Goal: Information Seeking & Learning: Learn about a topic

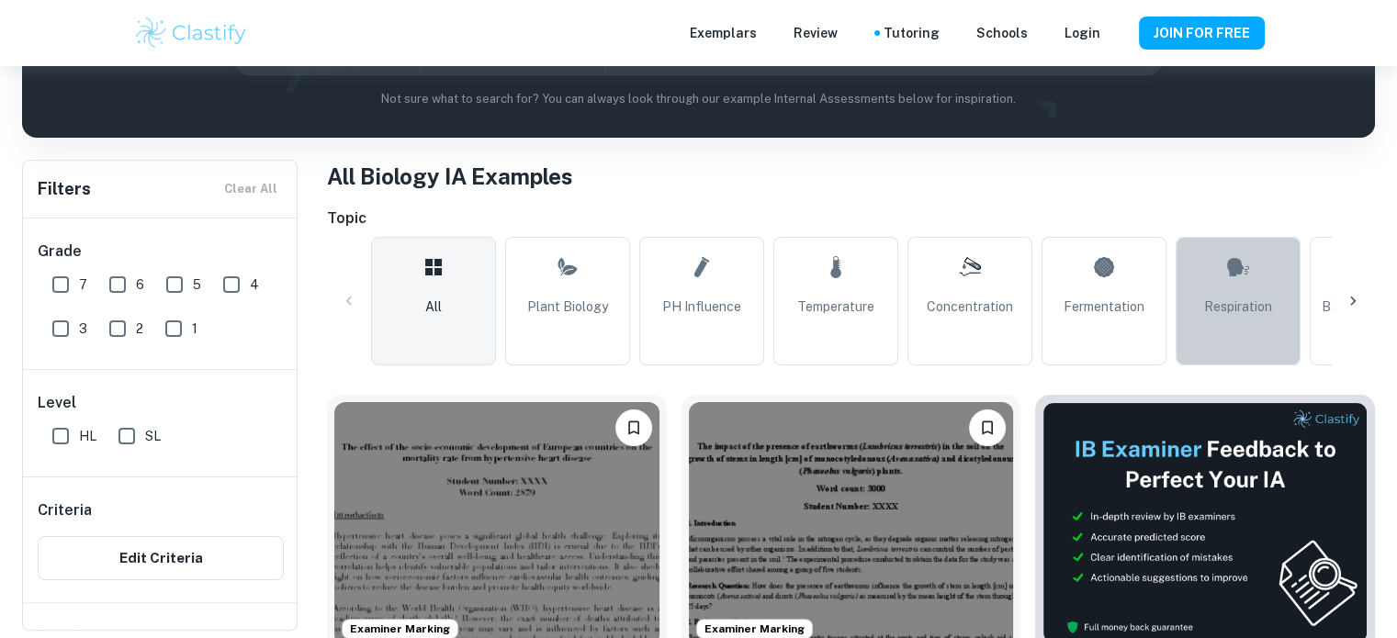
scroll to position [276, 0]
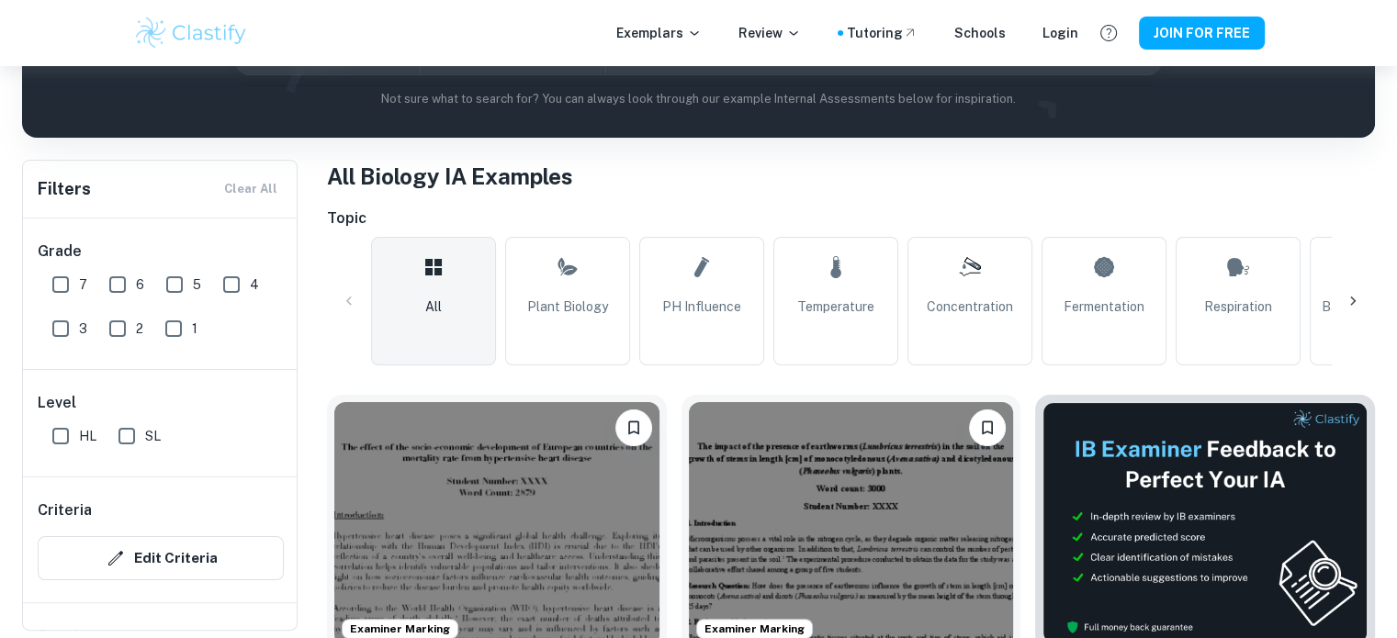
click at [1365, 296] on div at bounding box center [1353, 301] width 44 height 44
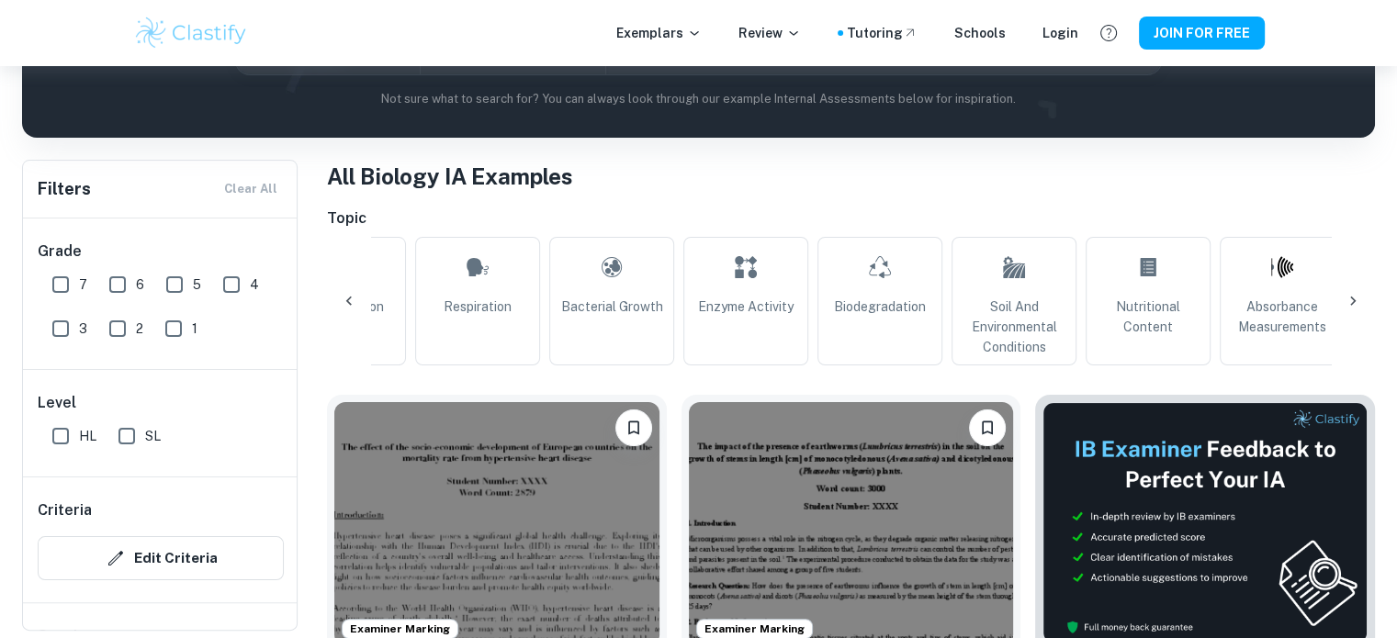
scroll to position [0, 862]
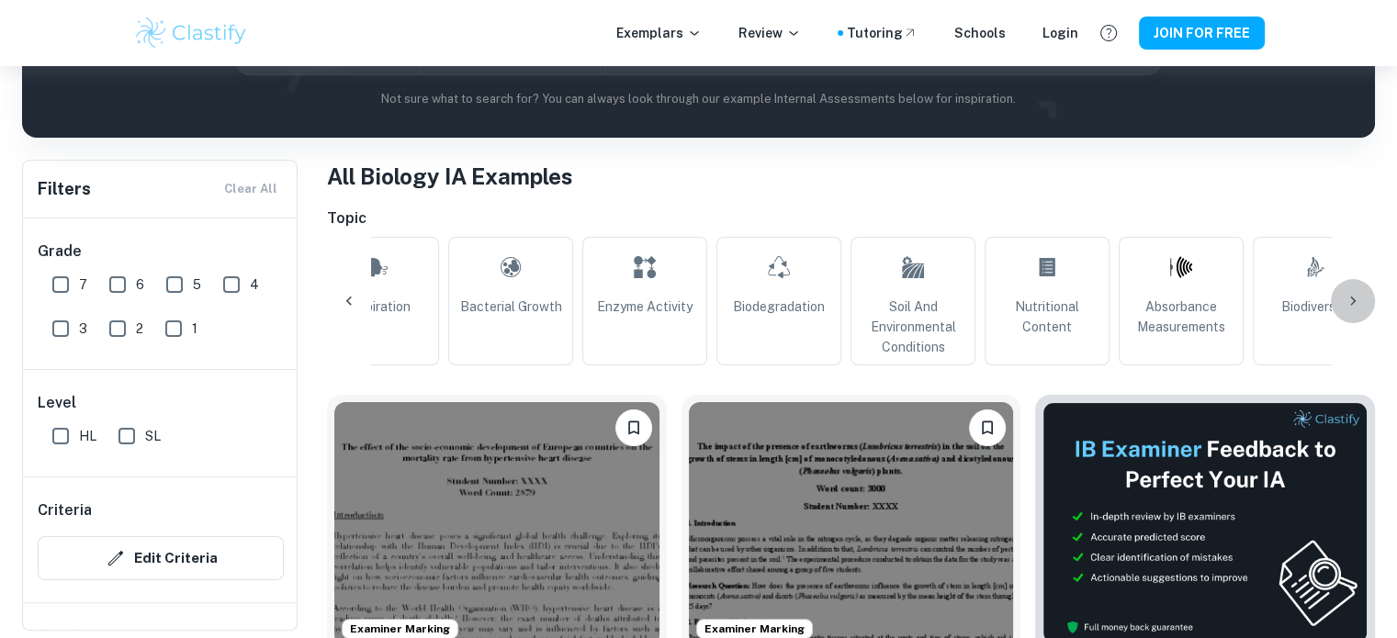
click at [1348, 297] on icon at bounding box center [1353, 301] width 18 height 18
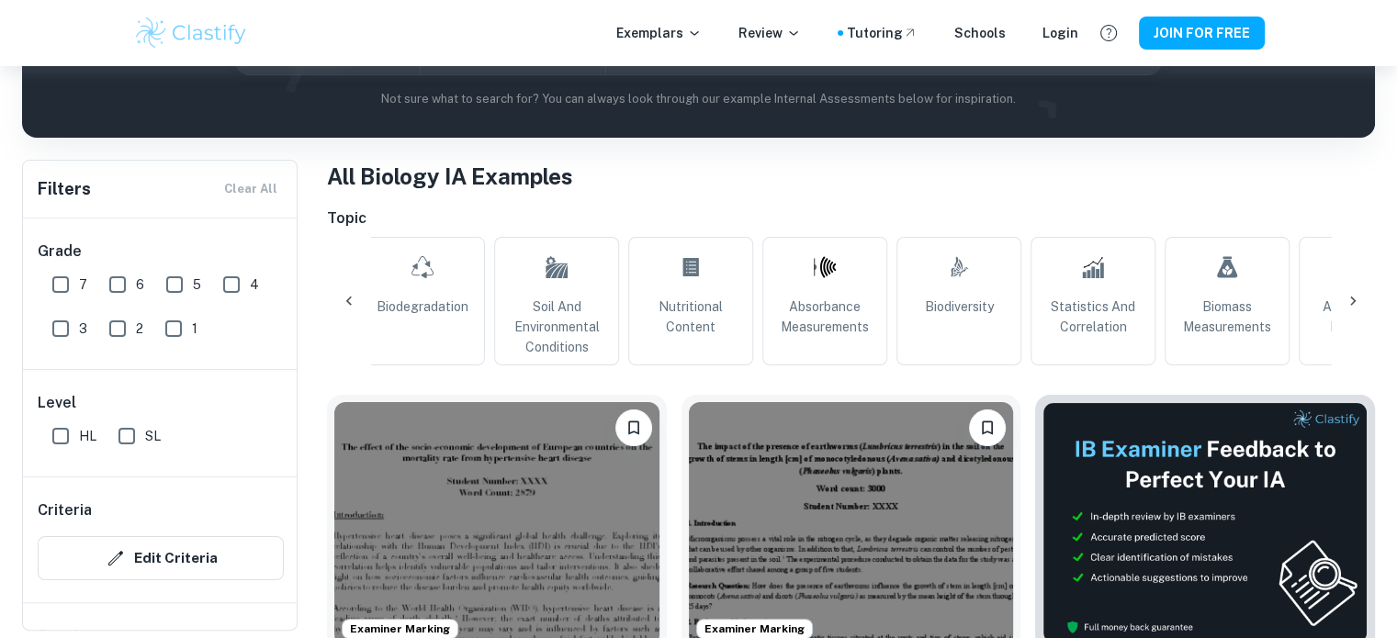
scroll to position [0, 1579]
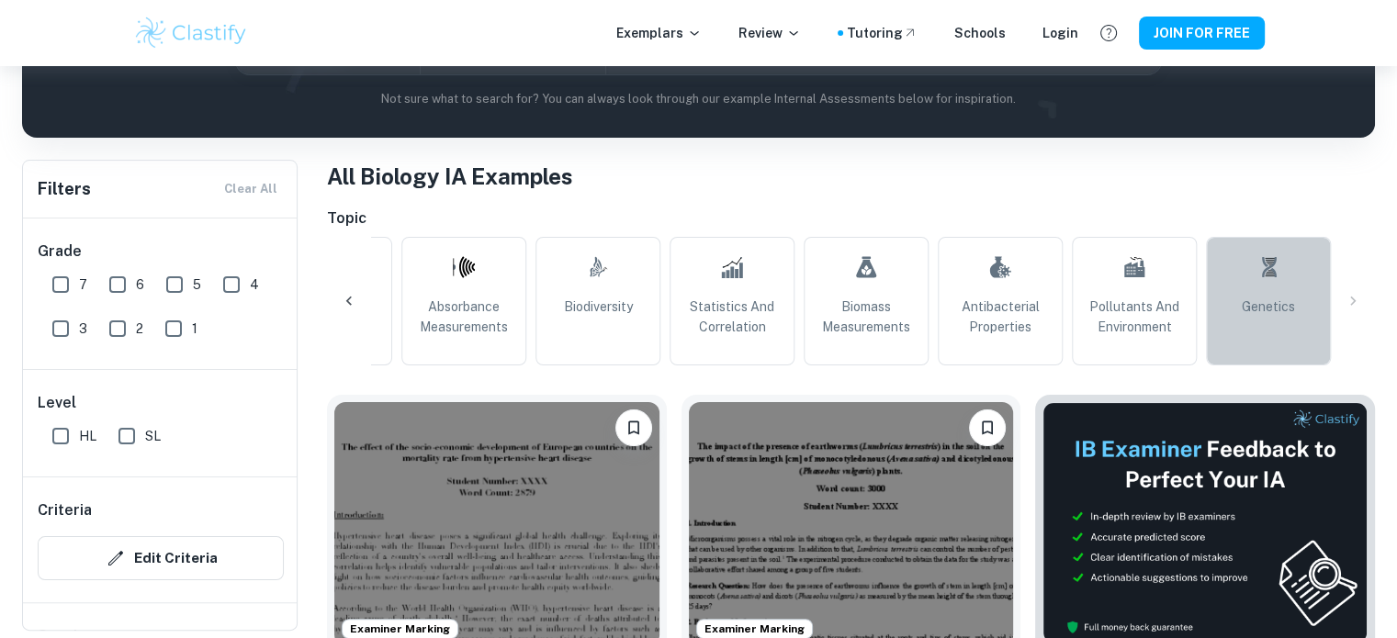
click at [1318, 271] on link "Genetics" at bounding box center [1268, 301] width 125 height 129
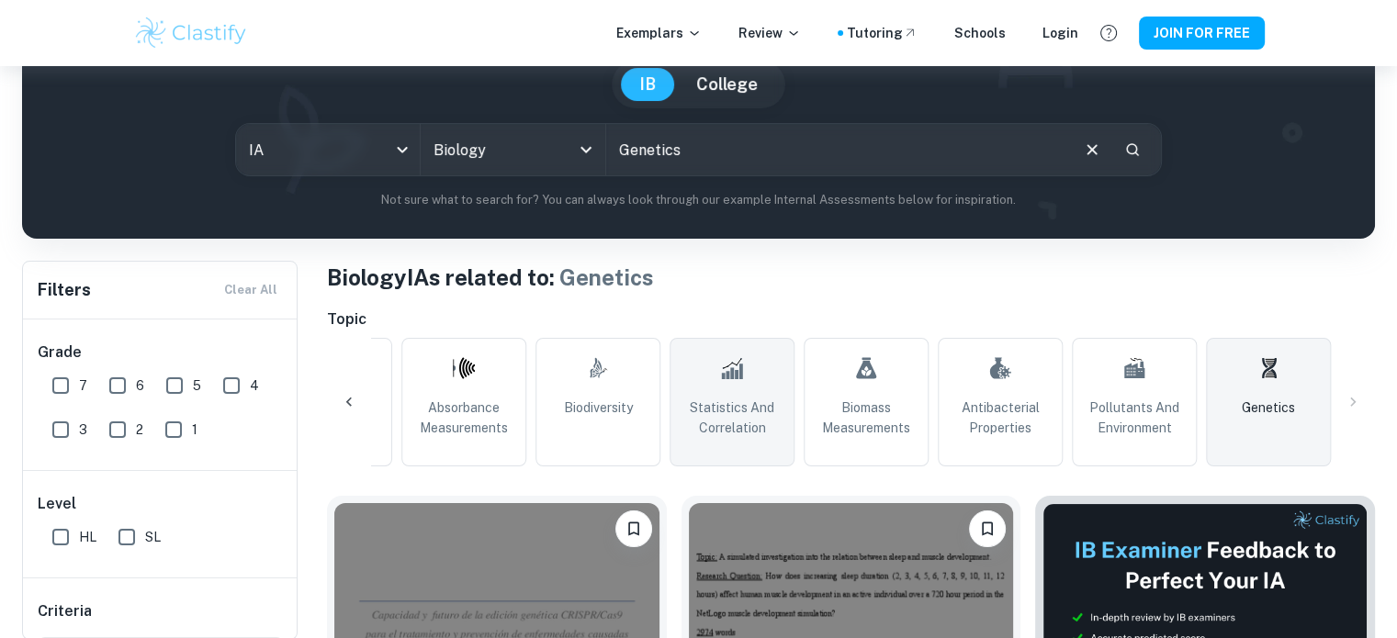
scroll to position [184, 0]
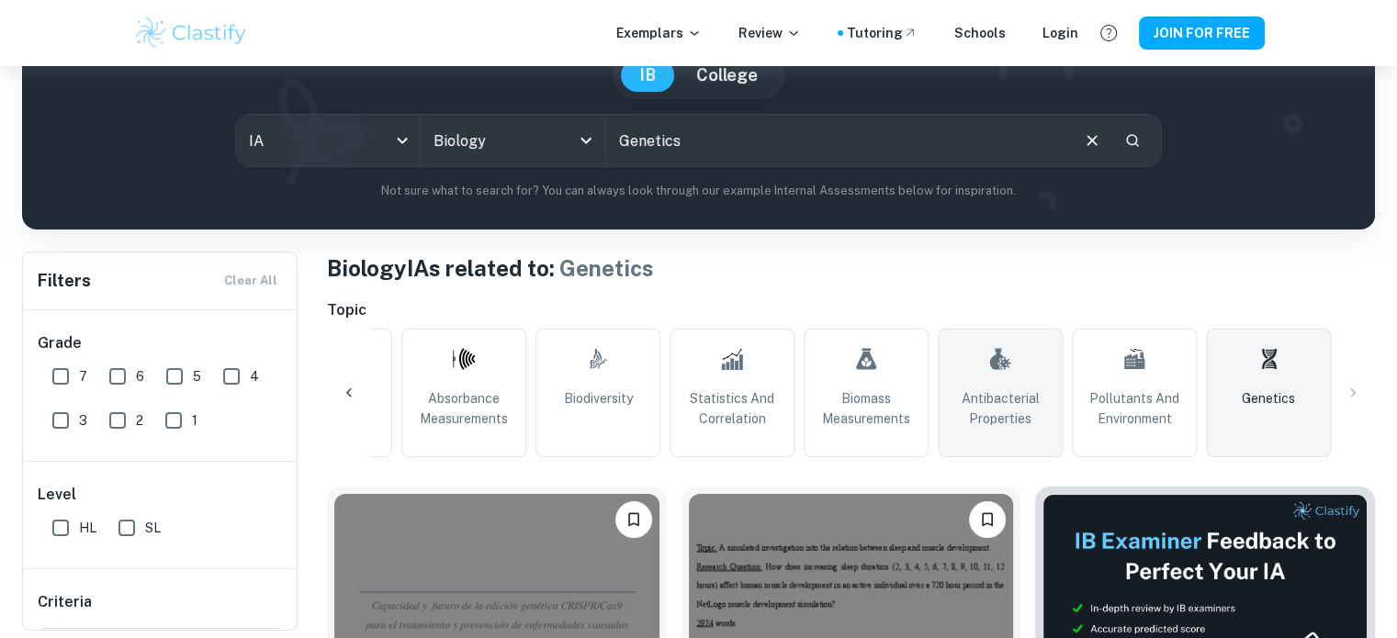
click at [976, 403] on span "Antibacterial Properties" at bounding box center [1000, 409] width 108 height 40
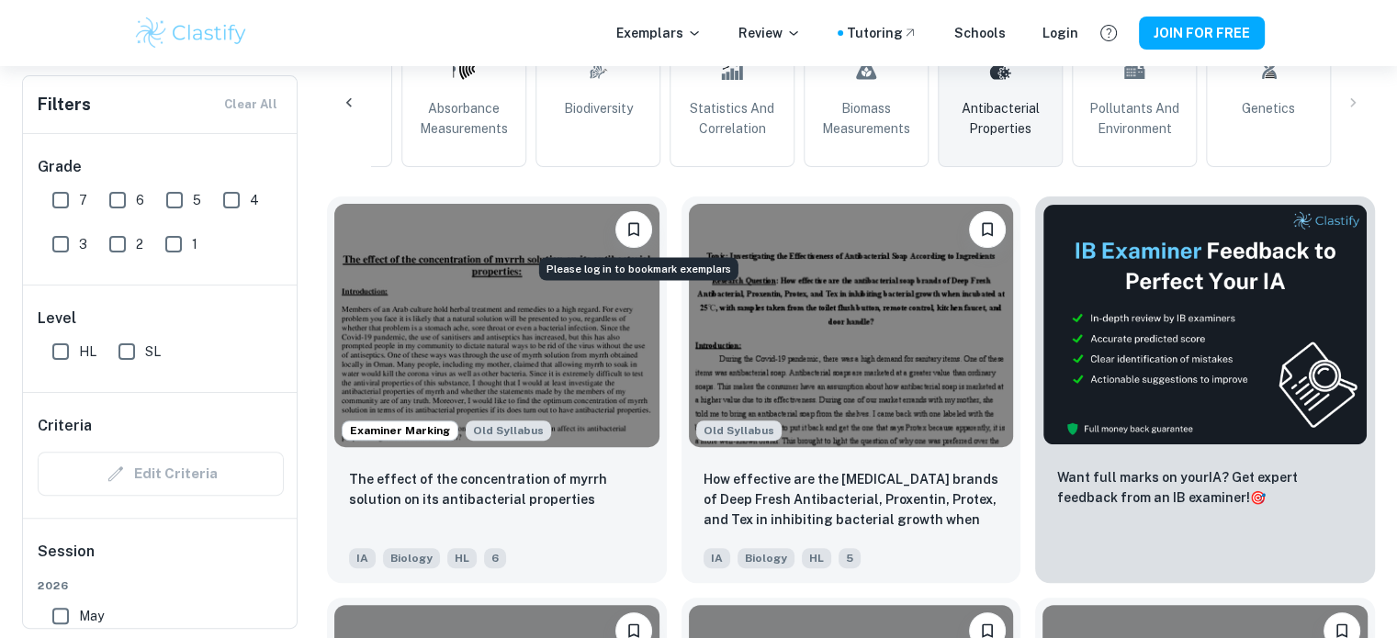
scroll to position [481, 0]
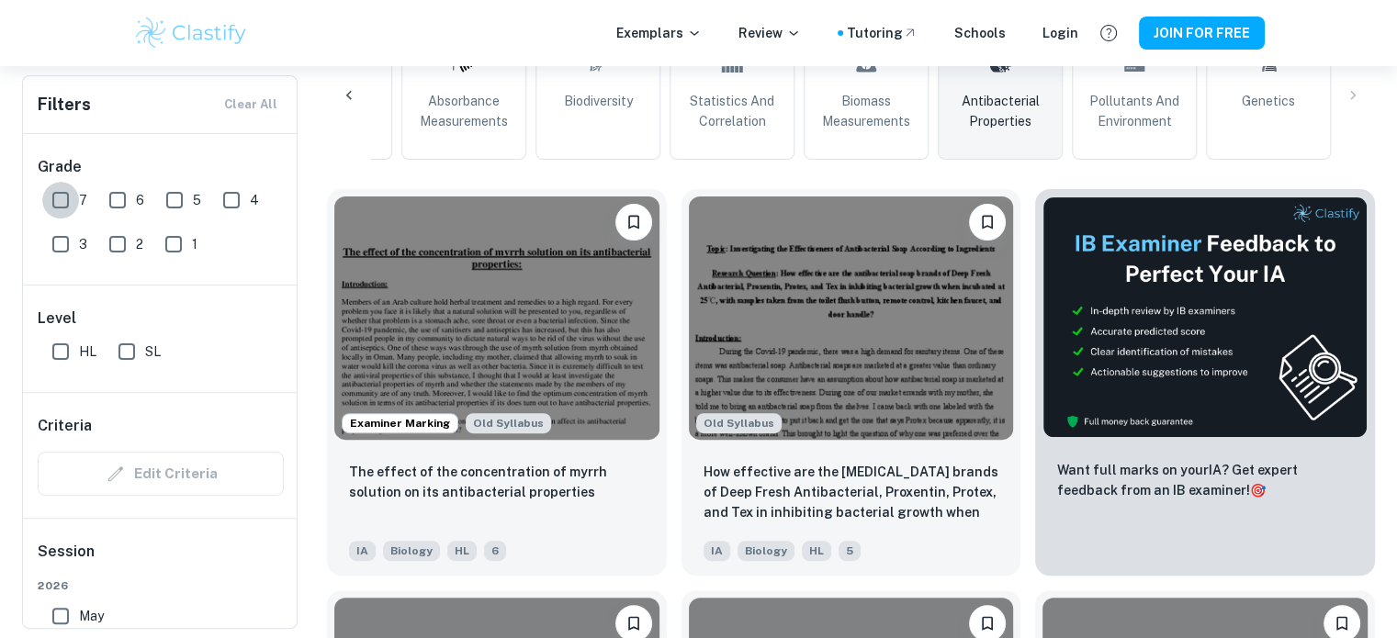
click at [61, 202] on input "7" at bounding box center [60, 200] width 37 height 37
checkbox input "true"
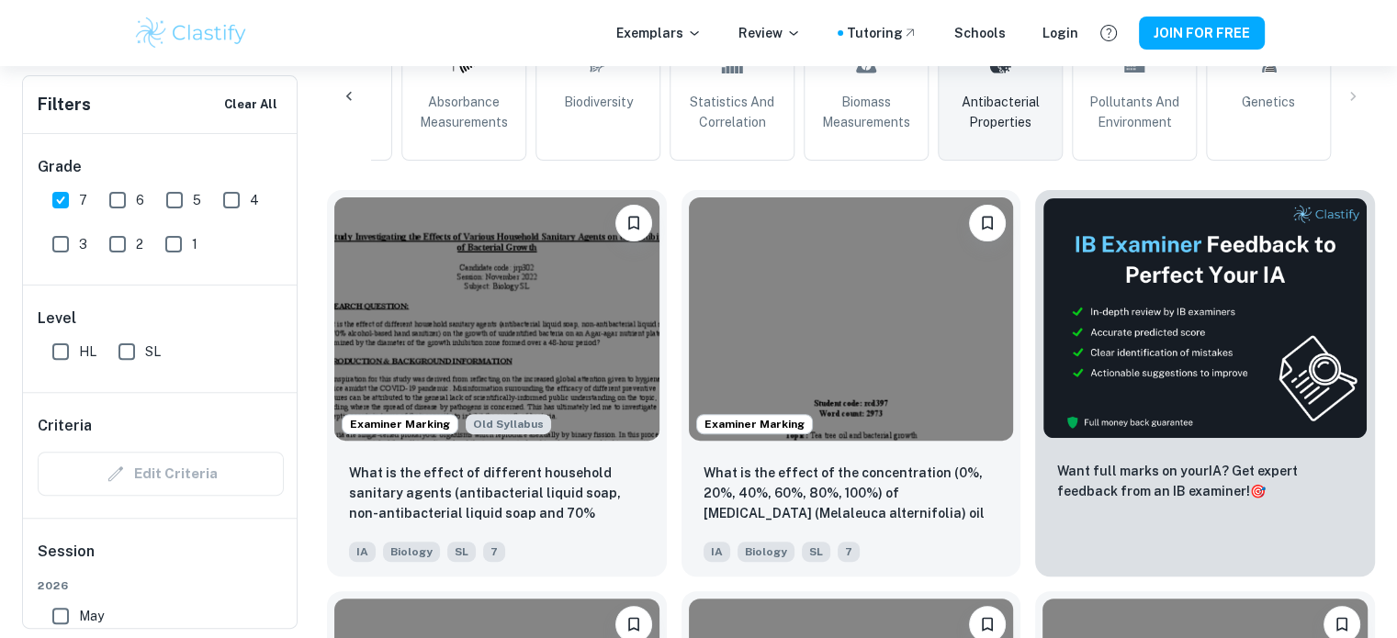
scroll to position [525, 0]
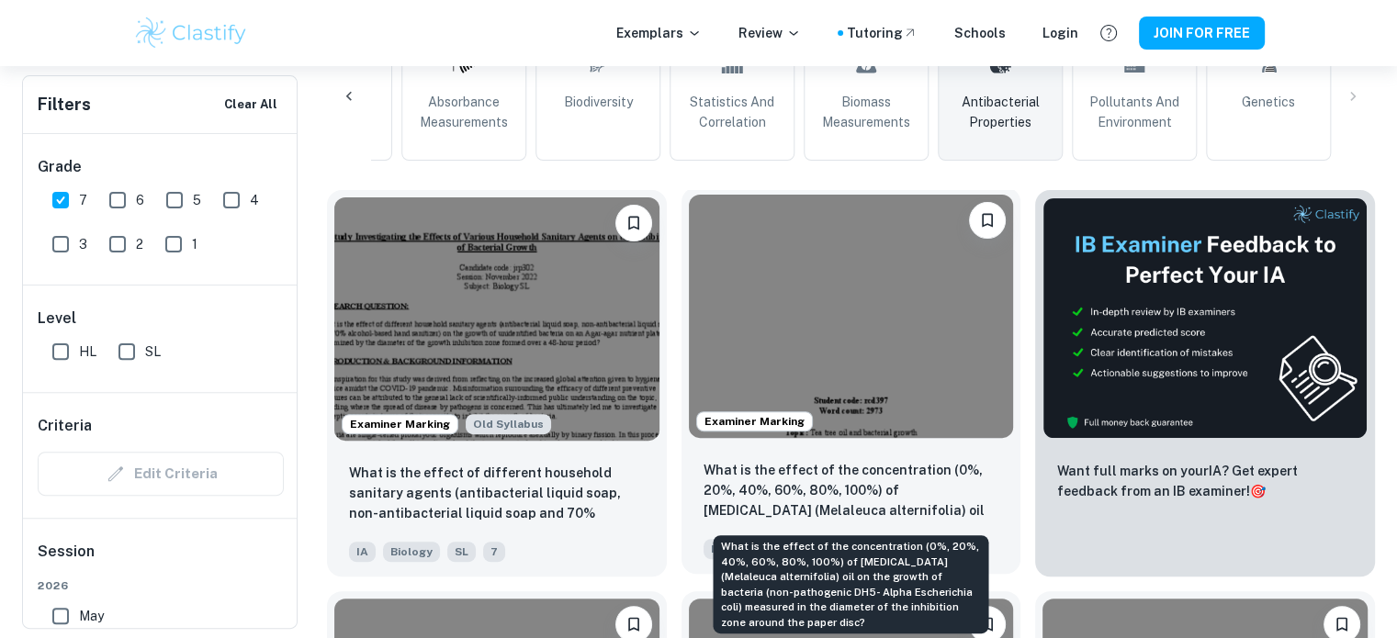
click at [863, 508] on p "What is the effect of the concentration (0%, 20%, 40%, 60%, 80%, 100%) of [MEDI…" at bounding box center [852, 491] width 296 height 62
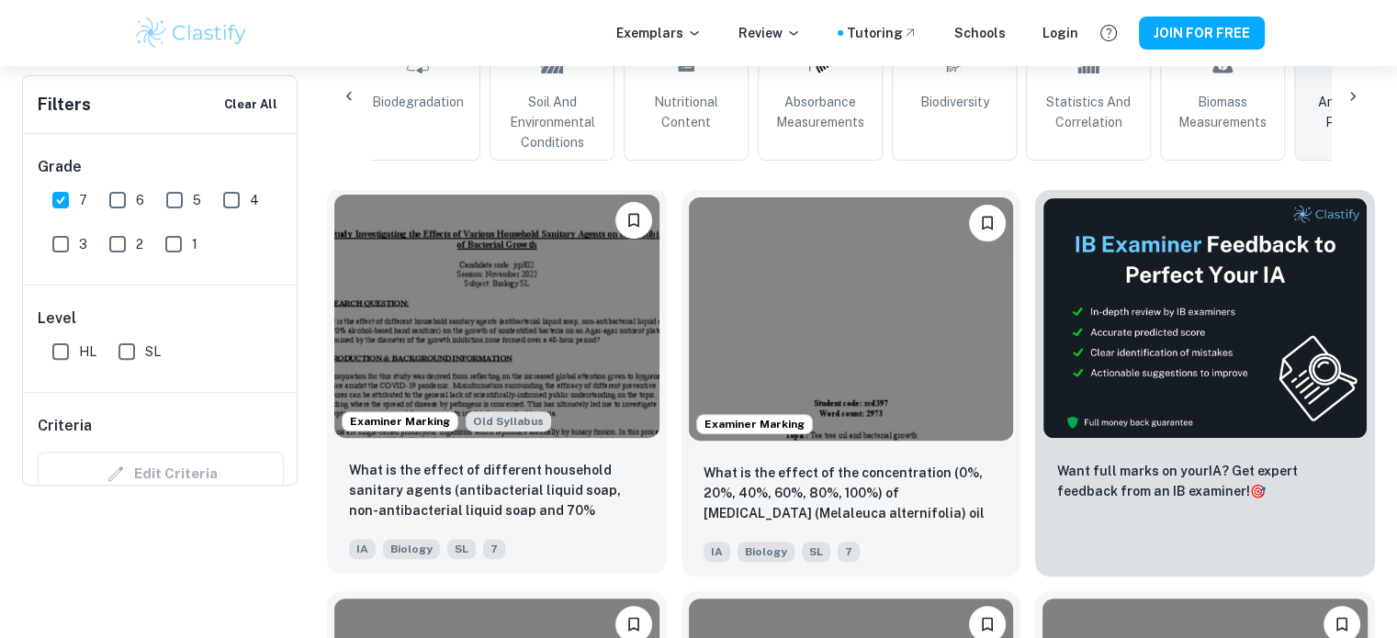
scroll to position [202, 0]
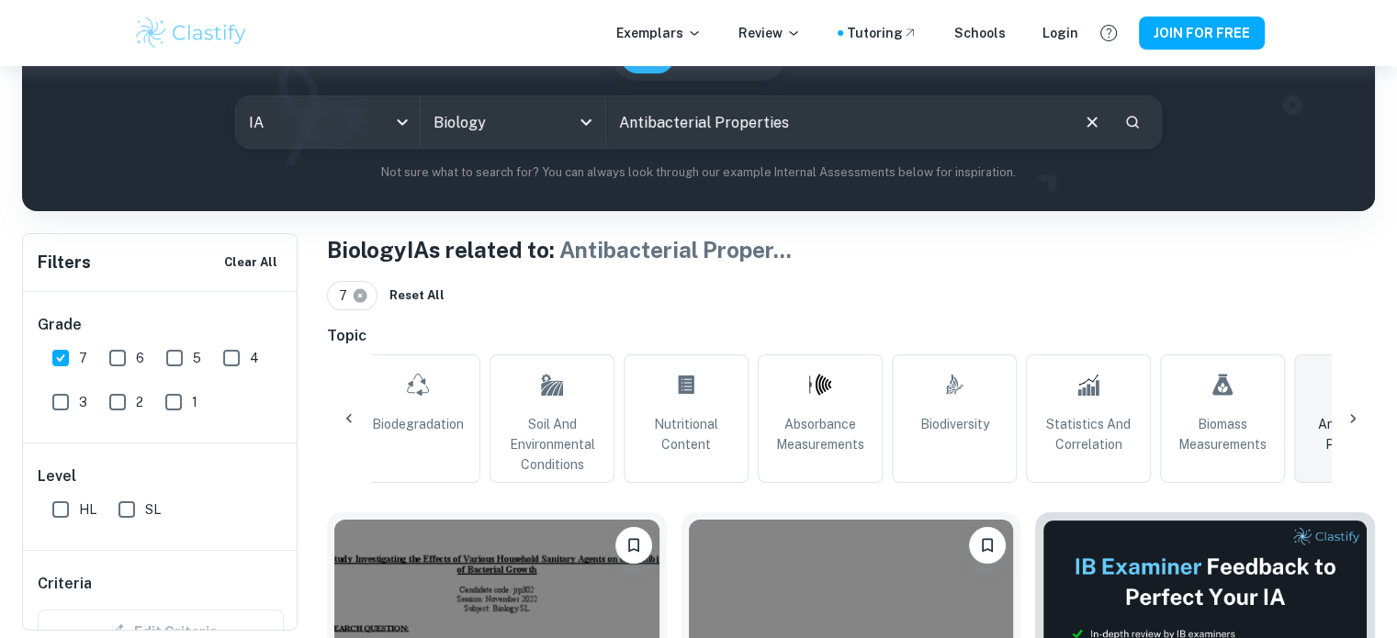
click at [361, 293] on icon at bounding box center [361, 296] width 14 height 14
checkbox input "false"
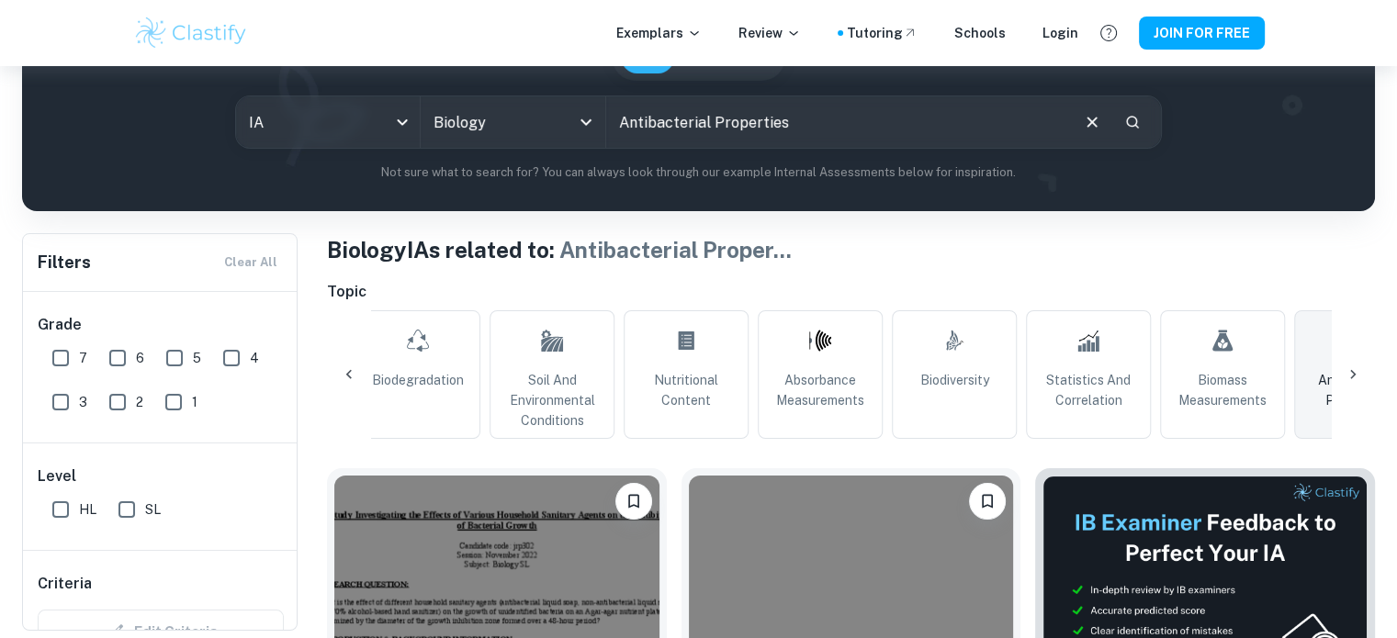
click at [408, 297] on h6 "Topic" at bounding box center [851, 292] width 1048 height 22
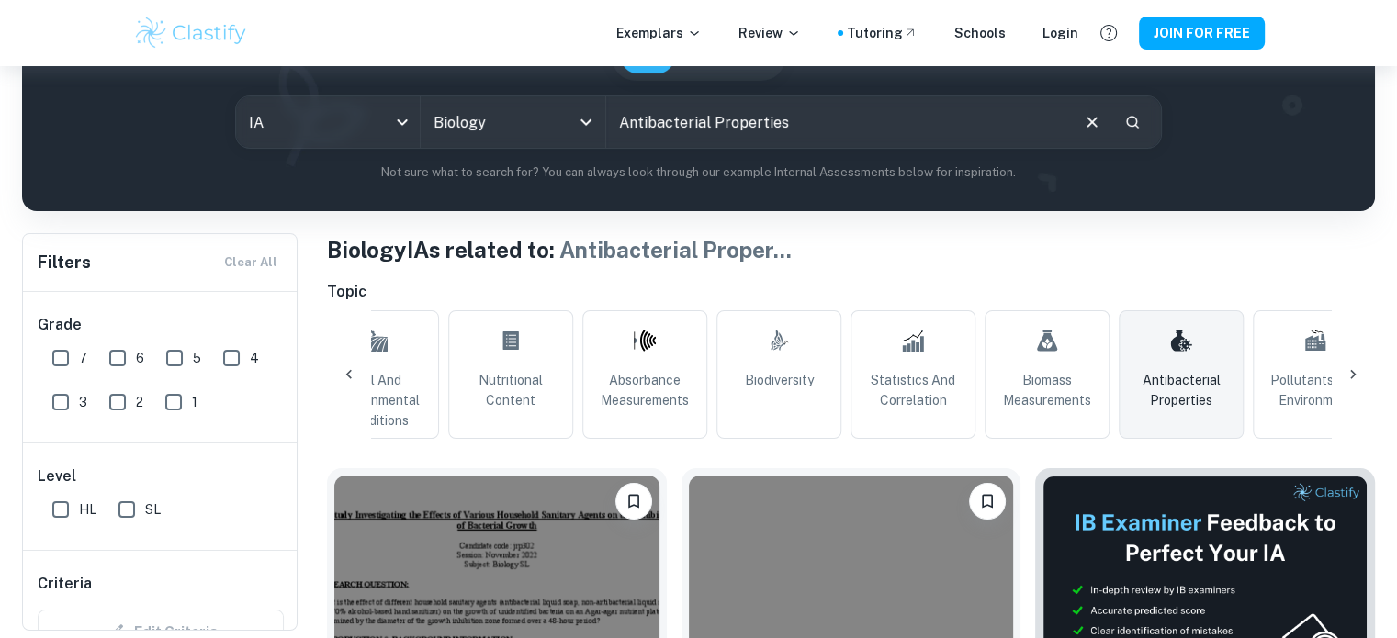
scroll to position [0, 1399]
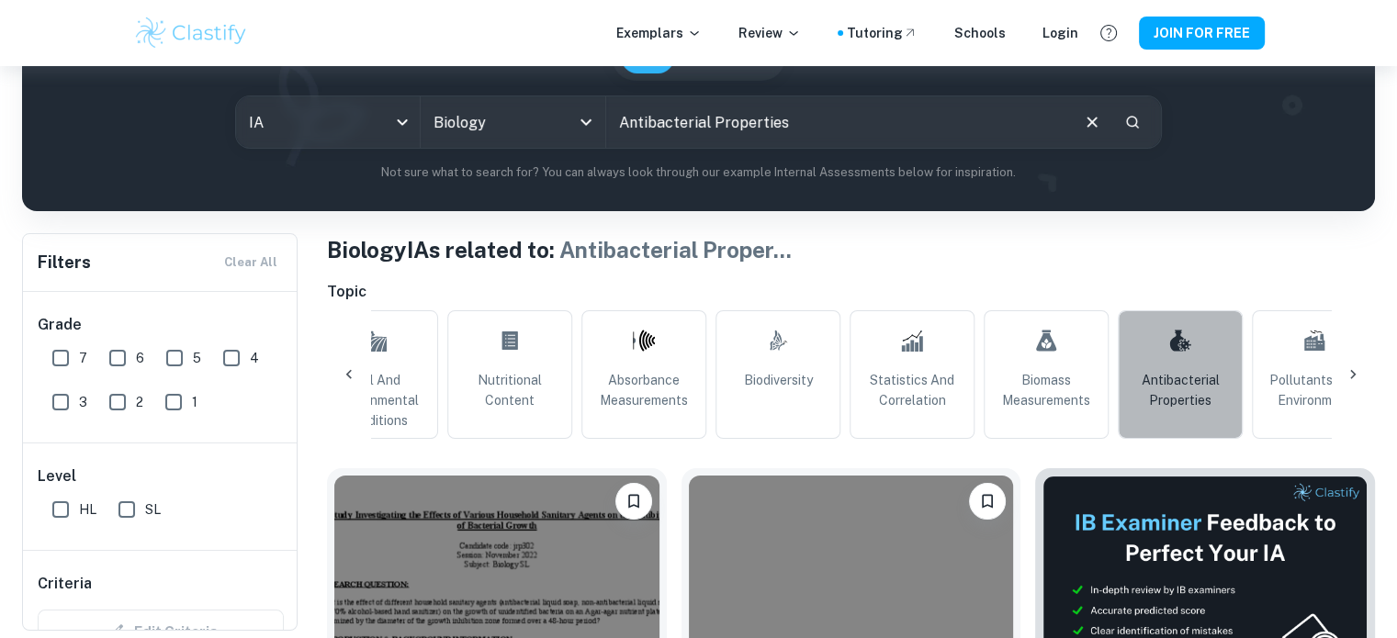
click at [1179, 381] on span "Antibacterial Properties" at bounding box center [1180, 390] width 108 height 40
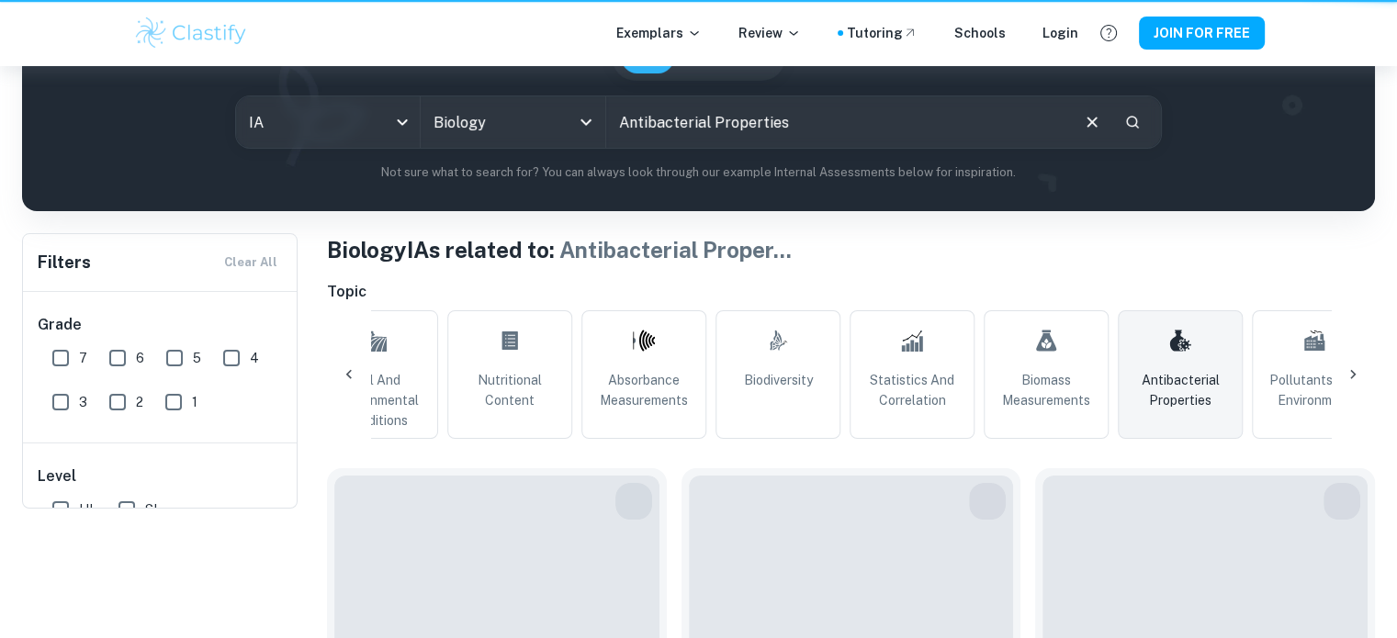
scroll to position [0, 0]
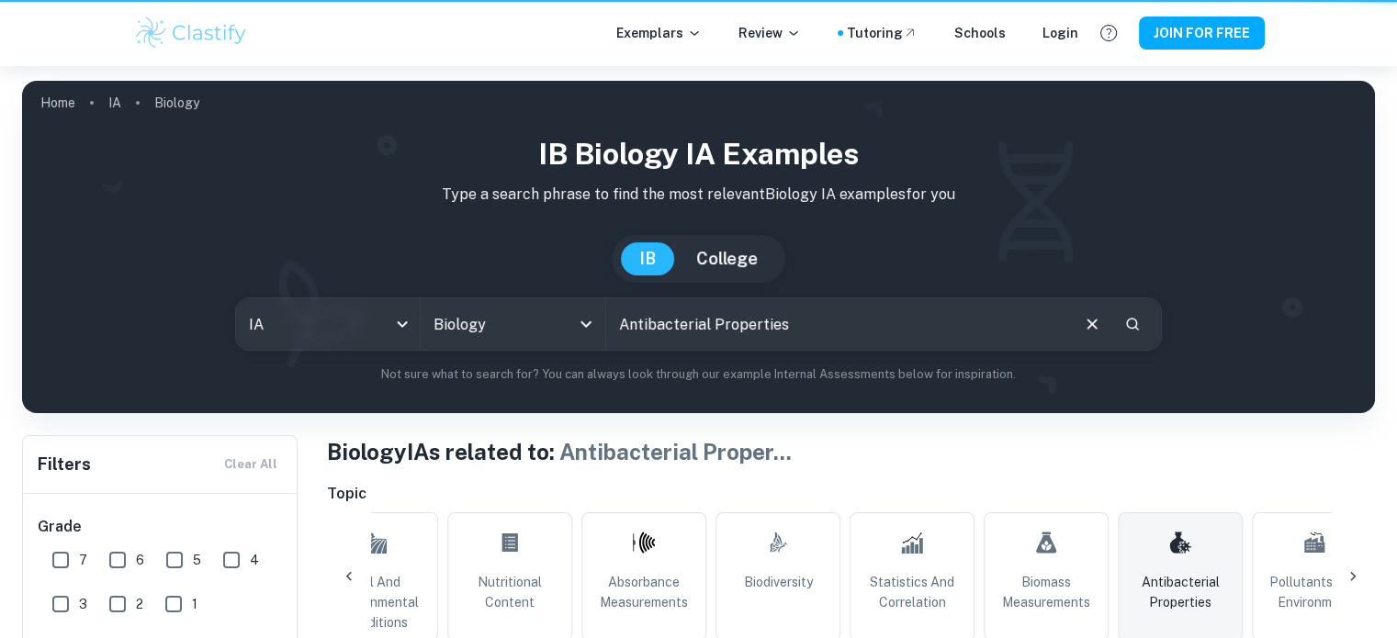
click at [1086, 451] on h1 "Biology IAs related to: Antibacterial Proper ..." at bounding box center [851, 451] width 1048 height 33
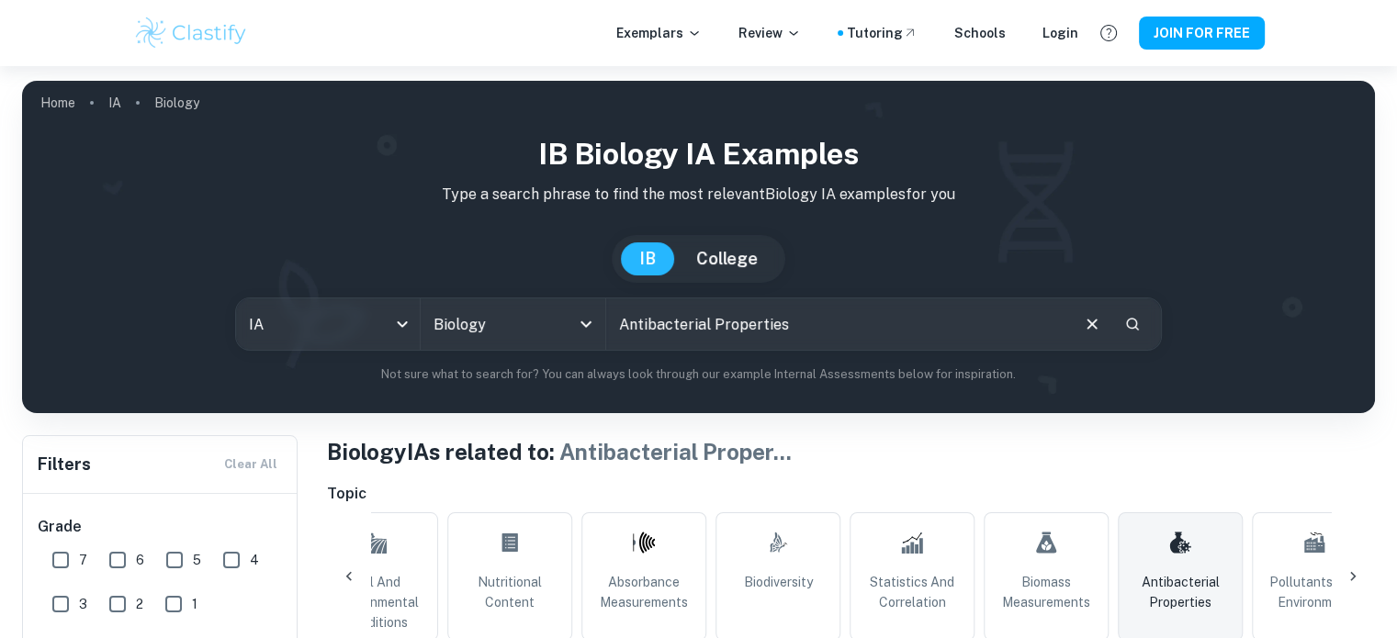
scroll to position [39, 0]
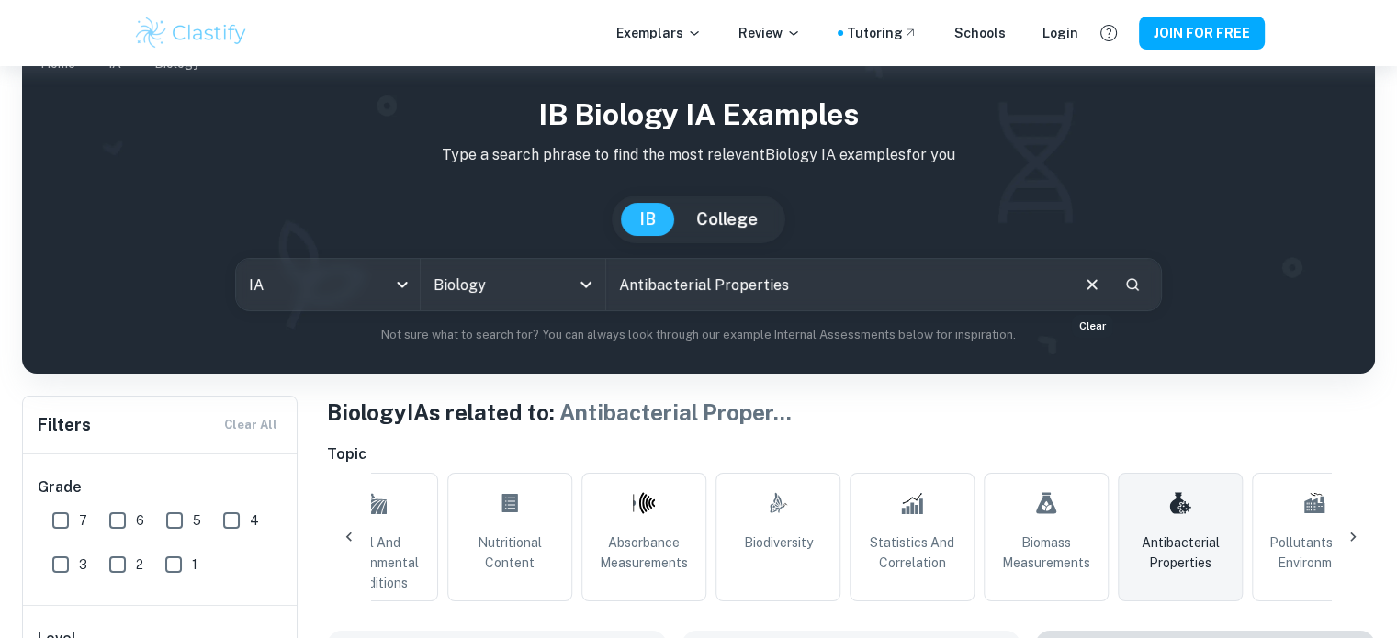
click at [1084, 284] on icon "Clear" at bounding box center [1092, 285] width 20 height 20
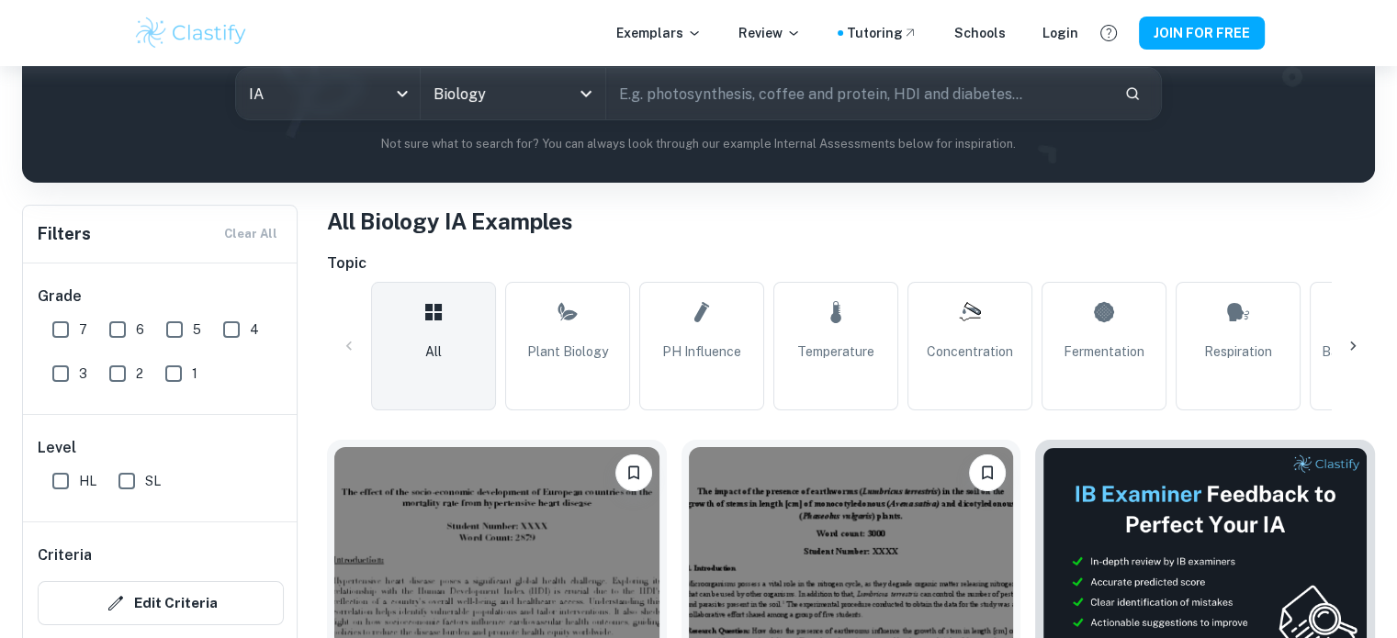
scroll to position [272, 0]
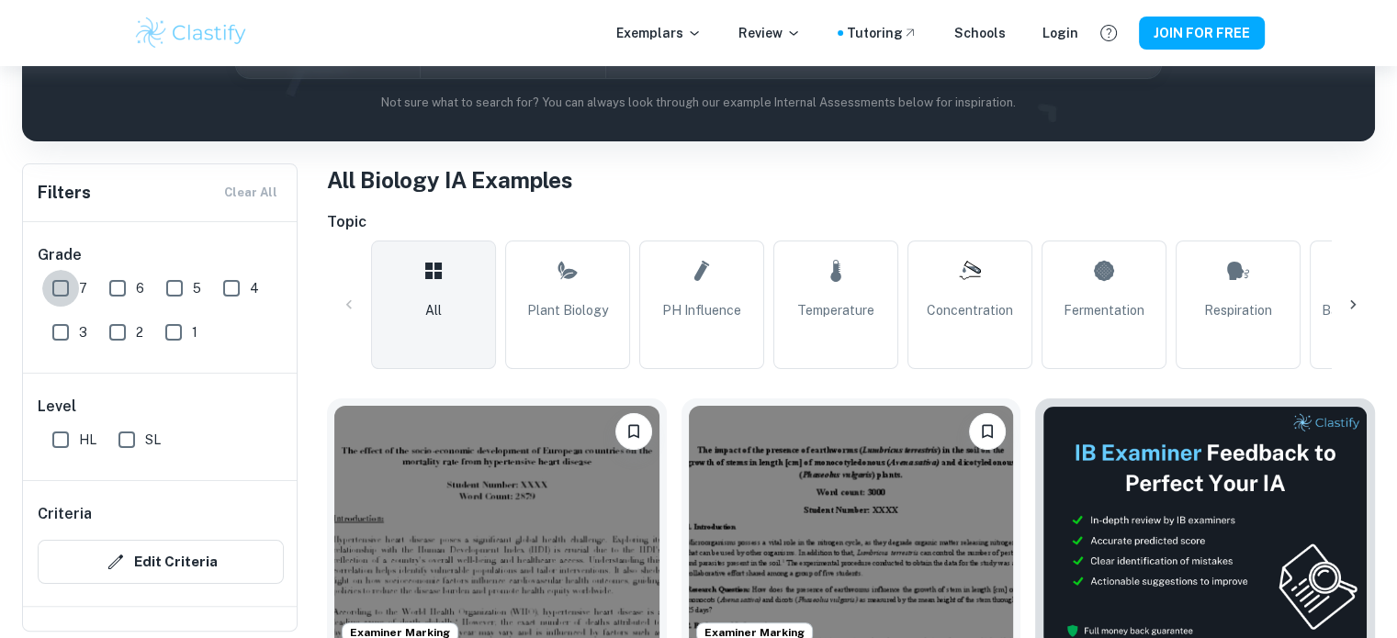
click at [62, 279] on input "7" at bounding box center [60, 288] width 37 height 37
checkbox input "true"
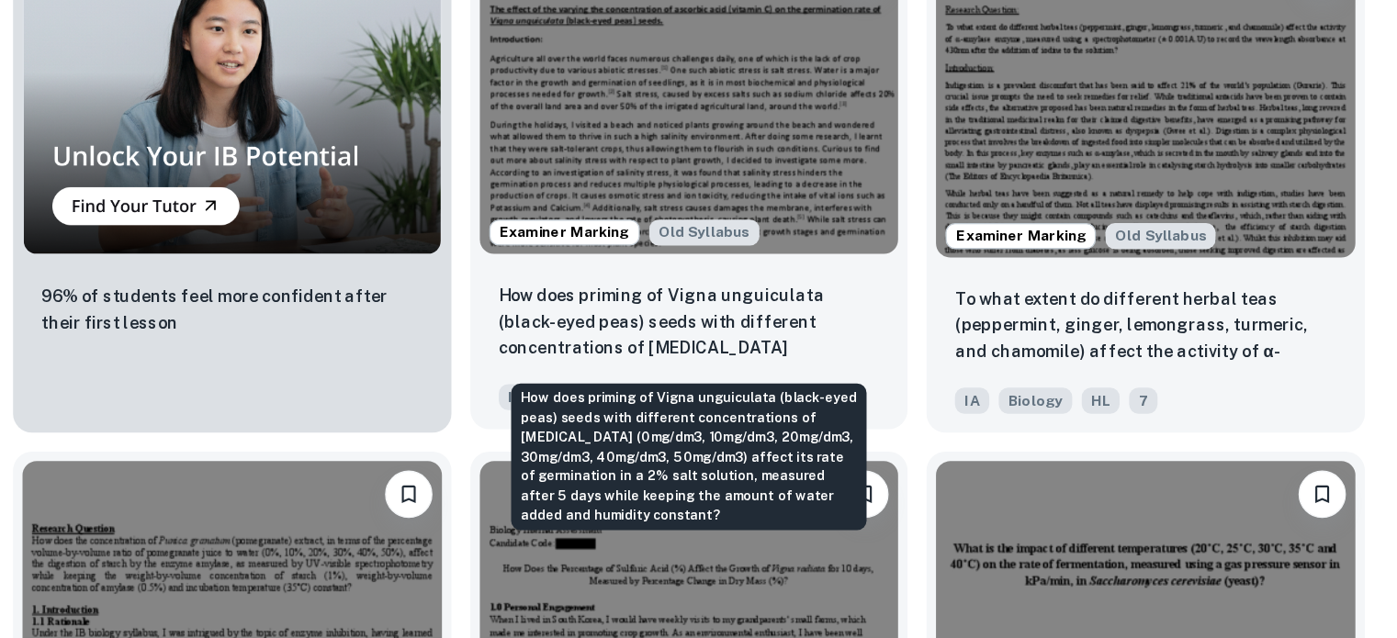
scroll to position [1427, 0]
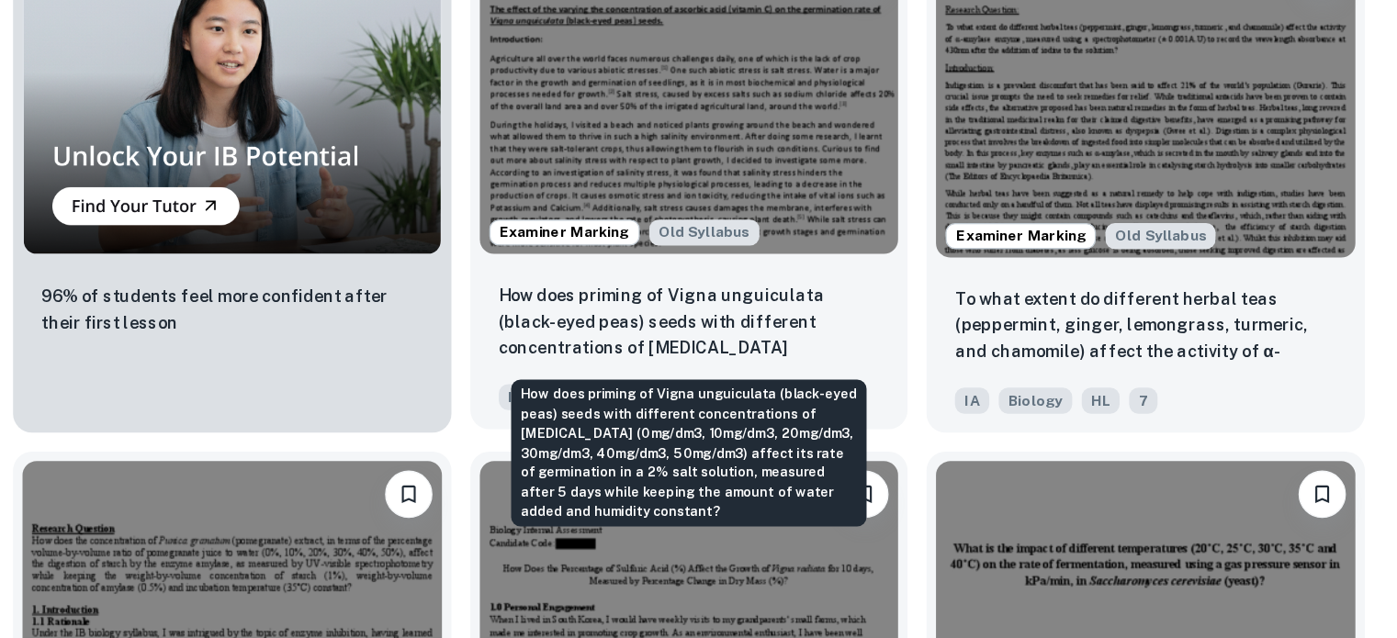
click at [902, 412] on p "How does priming of Vigna unguiculata (black-eyed peas) seeds with different co…" at bounding box center [852, 393] width 296 height 62
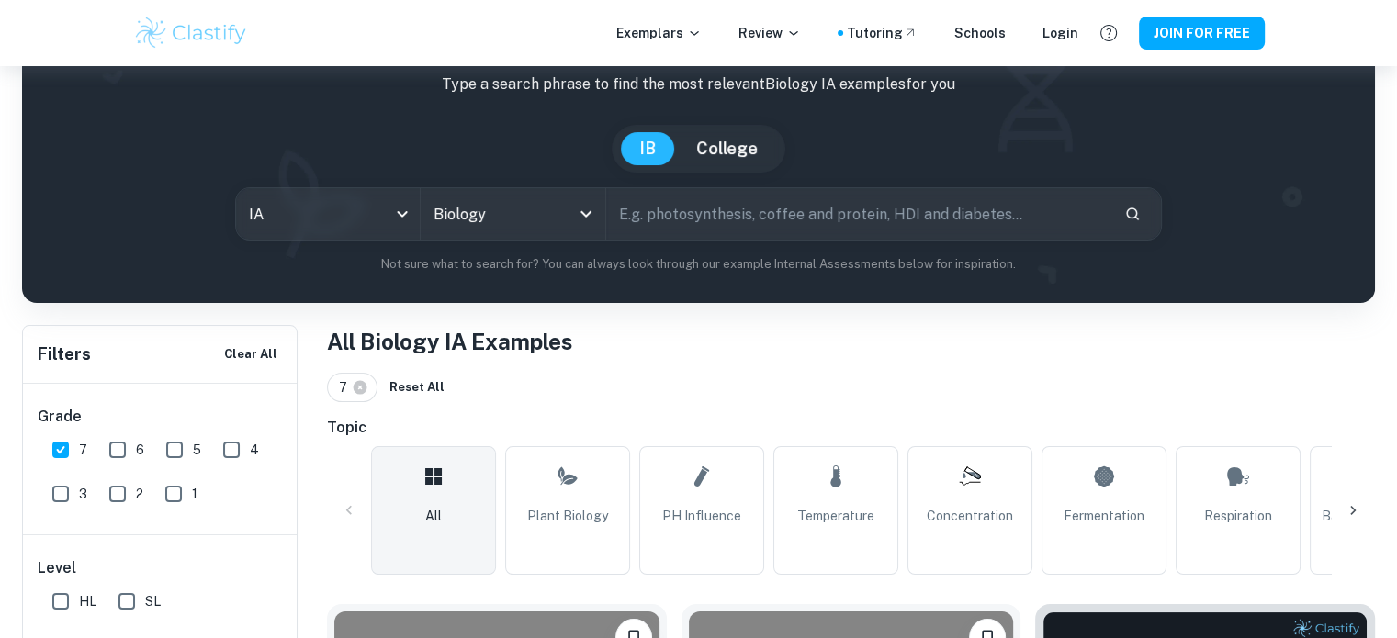
scroll to position [151, 0]
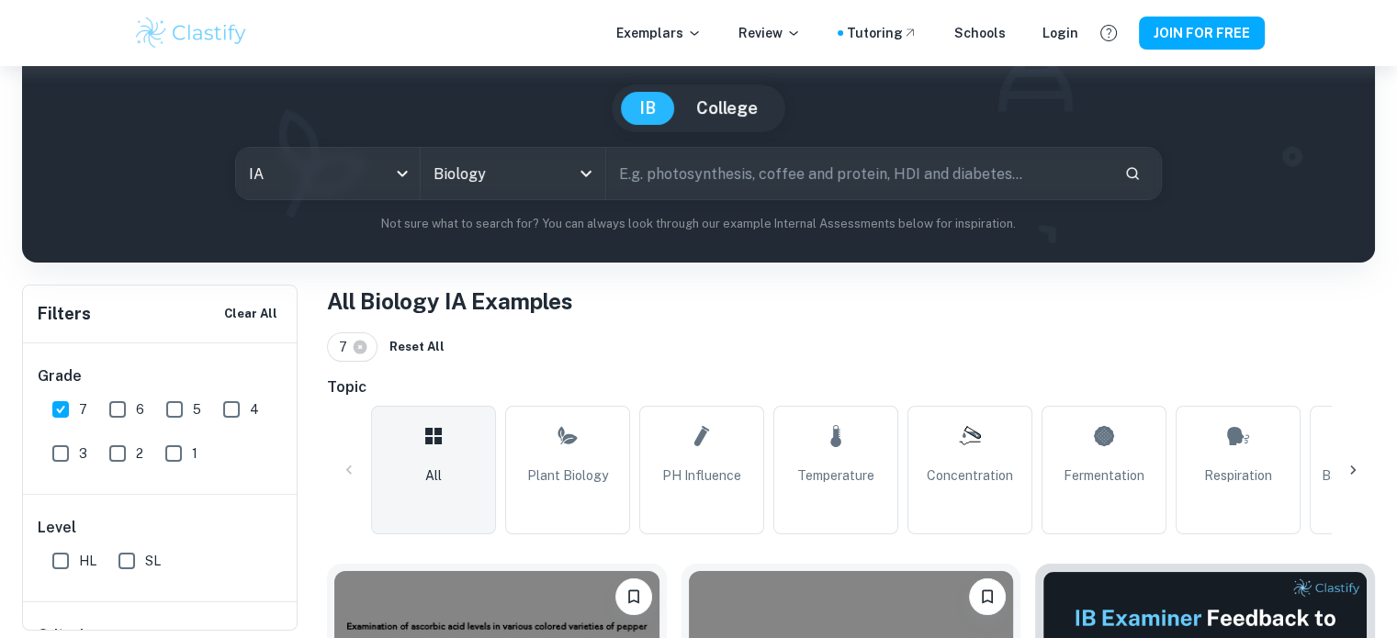
click at [650, 184] on input "text" at bounding box center [857, 173] width 503 height 51
type input "[MEDICAL_DATA]"
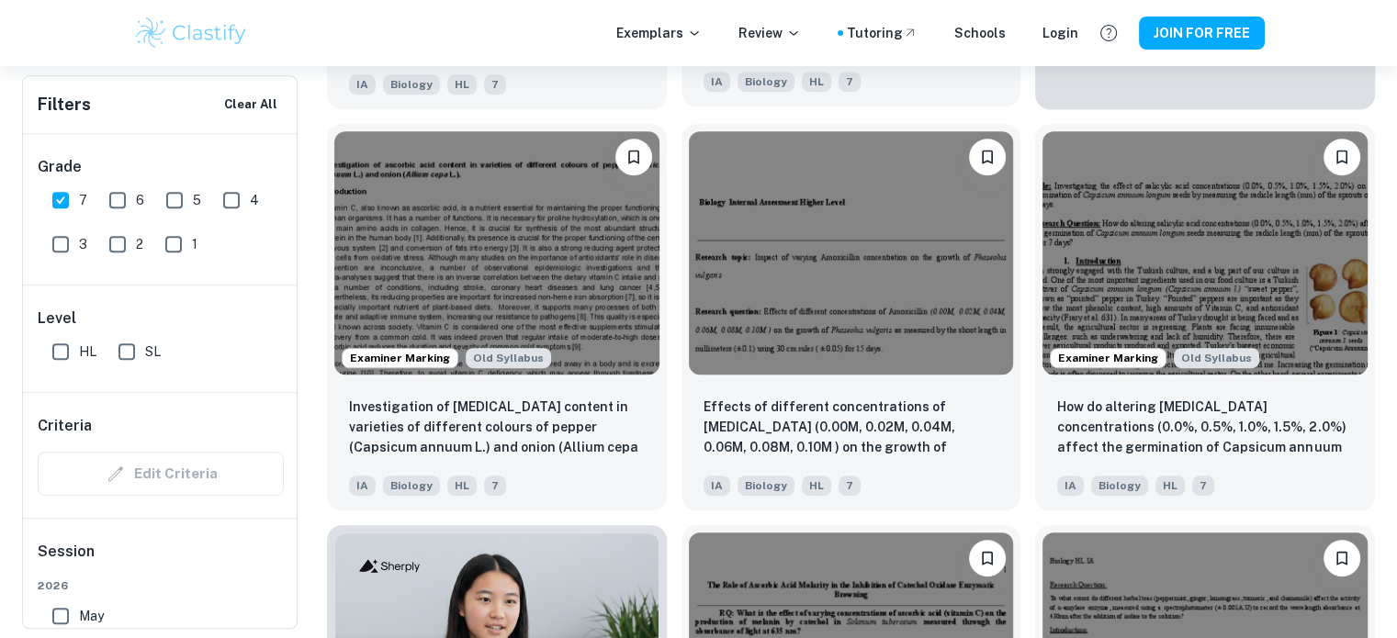
scroll to position [994, 0]
